Goal: Book appointment/travel/reservation

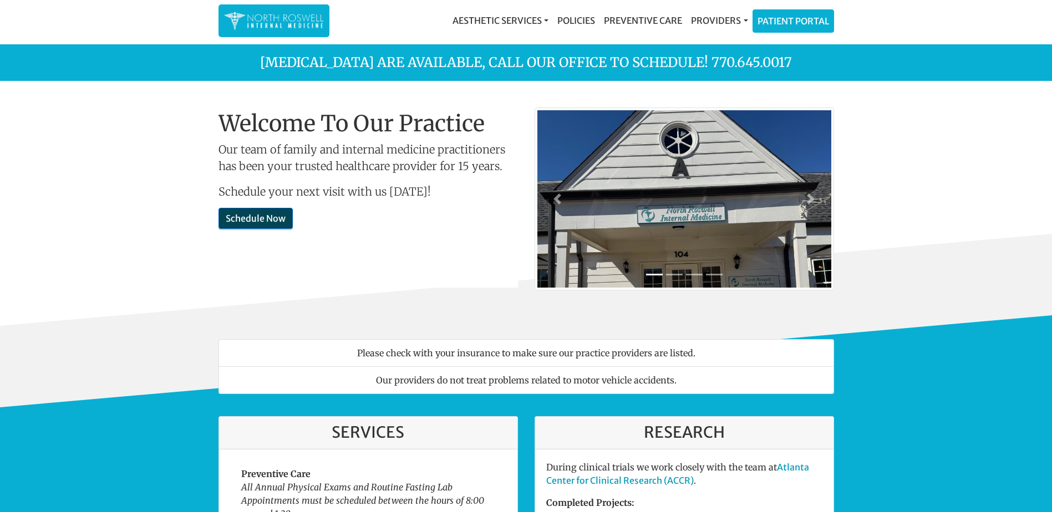
click at [278, 219] on link "Schedule Now" at bounding box center [255, 218] width 74 height 21
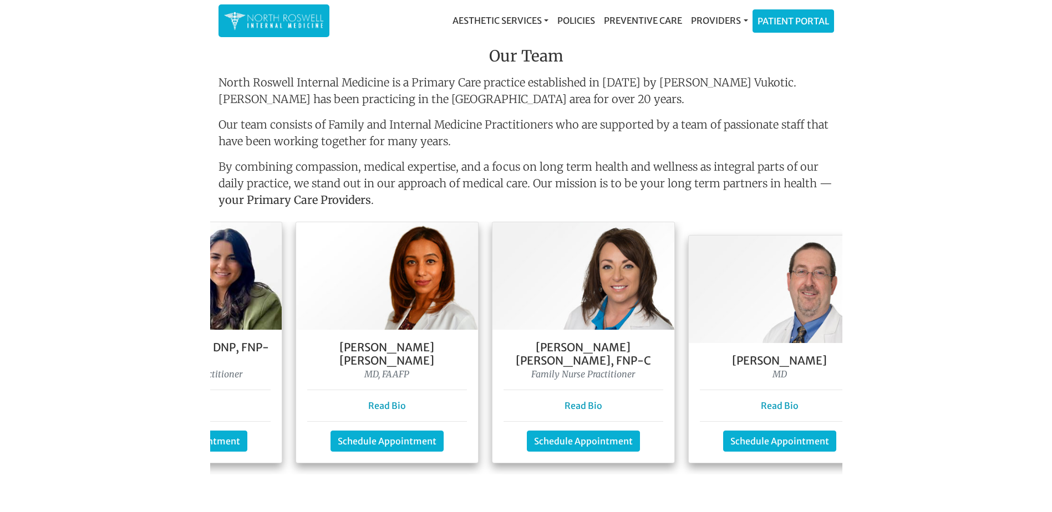
scroll to position [0, 366]
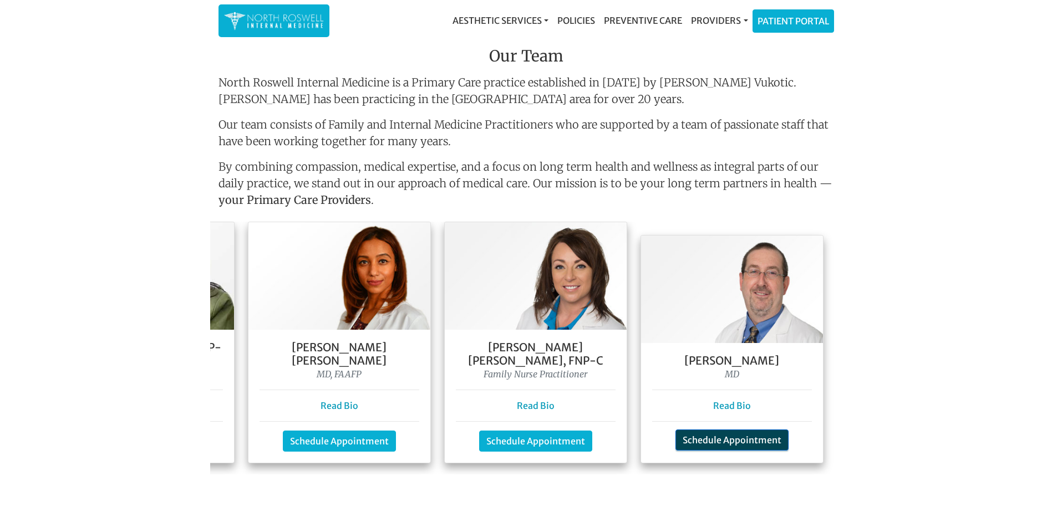
click at [742, 435] on link "Schedule Appointment" at bounding box center [731, 440] width 113 height 21
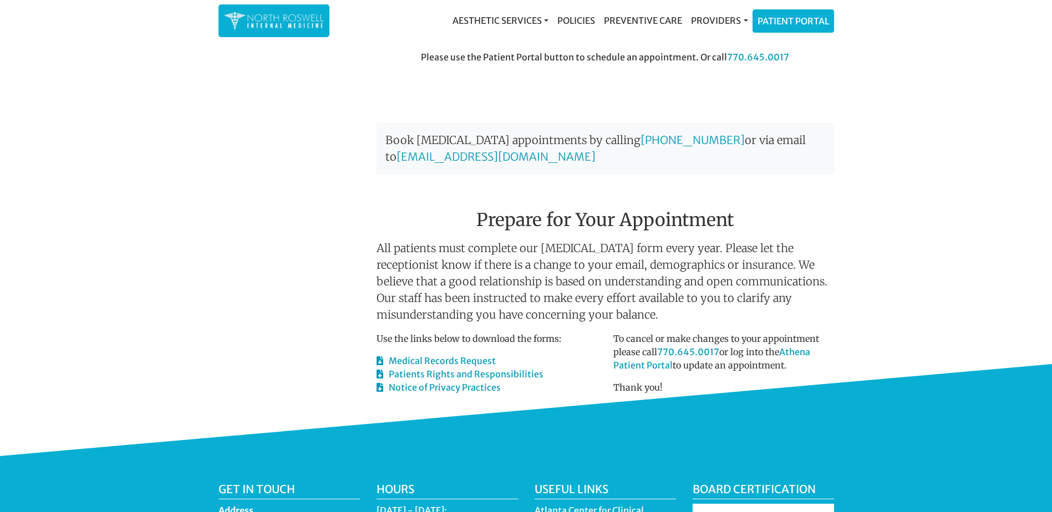
scroll to position [452, 0]
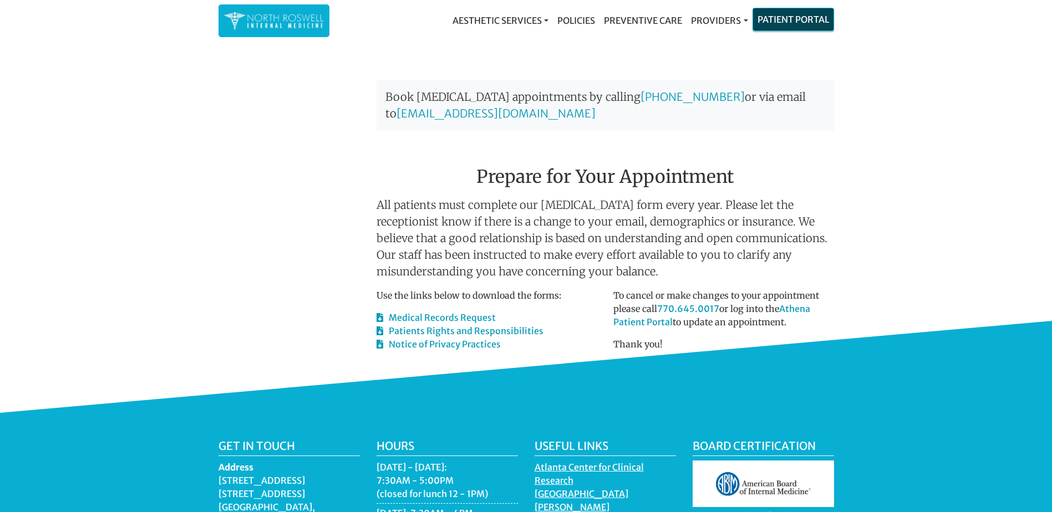
click at [792, 18] on link "Patient Portal" at bounding box center [793, 19] width 80 height 22
